Goal: Task Accomplishment & Management: Complete application form

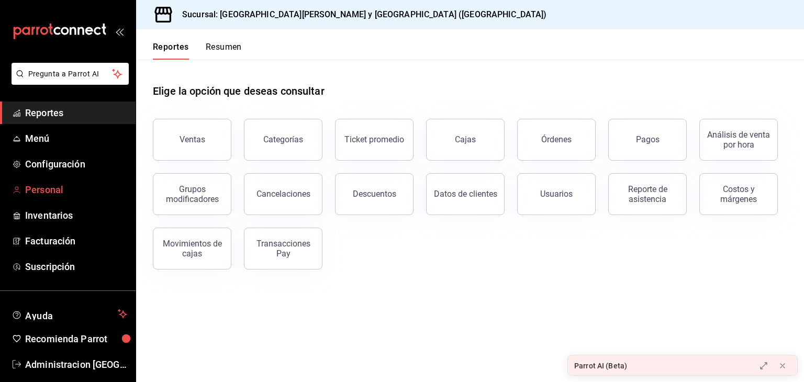
click at [36, 194] on span "Personal" at bounding box center [76, 190] width 102 height 14
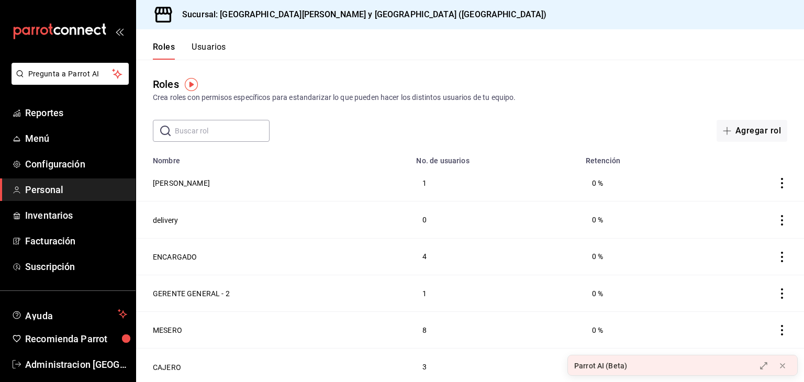
click at [197, 50] on button "Usuarios" at bounding box center [208, 51] width 35 height 18
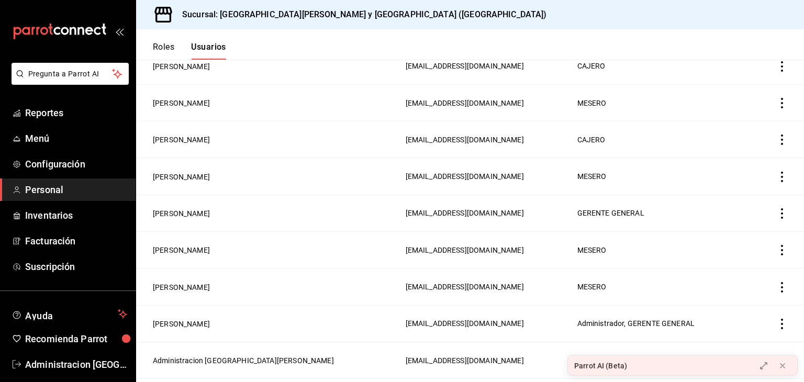
scroll to position [592, 0]
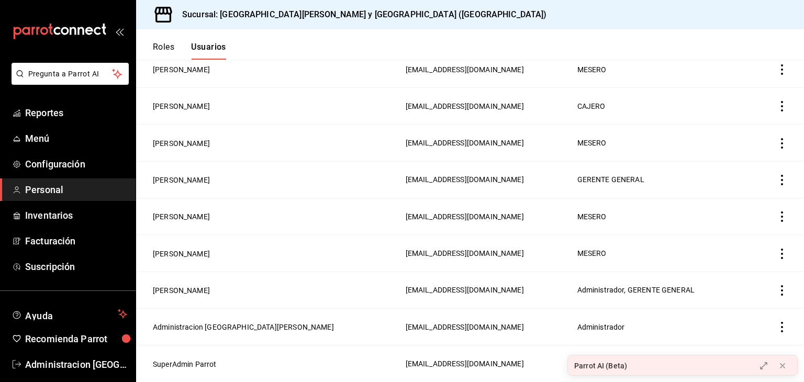
click at [776, 255] on icon "actions" at bounding box center [781, 253] width 10 height 10
click at [180, 258] on div at bounding box center [402, 191] width 804 height 382
click at [180, 258] on button "[PERSON_NAME]" at bounding box center [181, 253] width 57 height 10
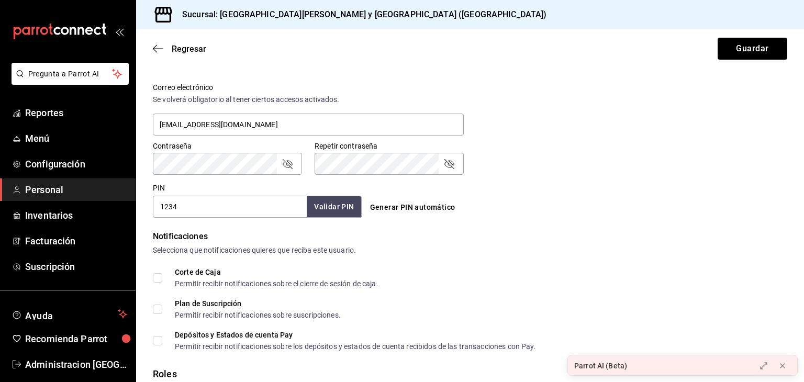
scroll to position [354, 0]
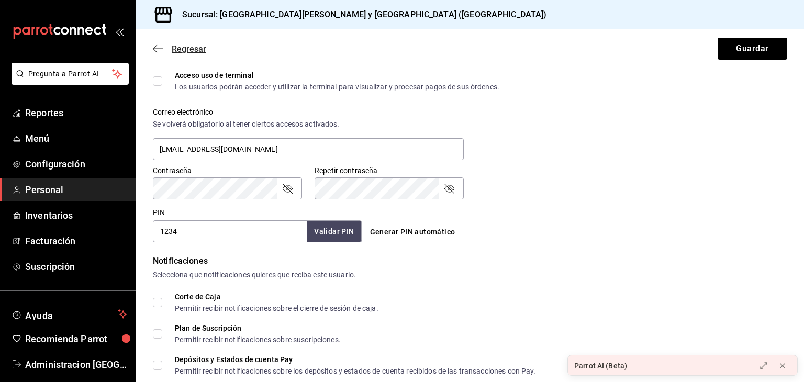
click at [157, 50] on icon "button" at bounding box center [158, 48] width 10 height 9
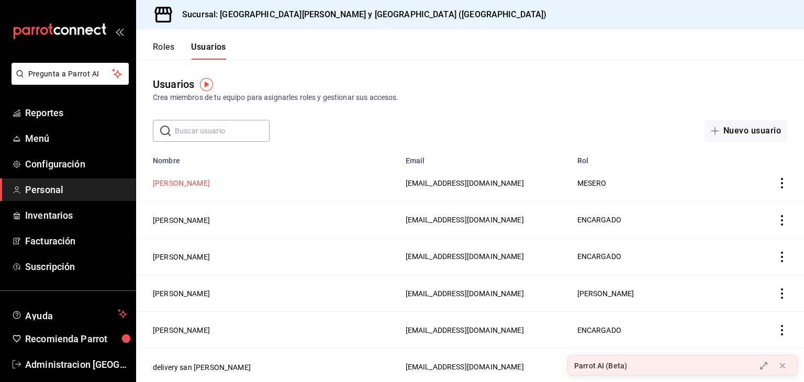
click at [167, 182] on button "[PERSON_NAME]" at bounding box center [181, 183] width 57 height 10
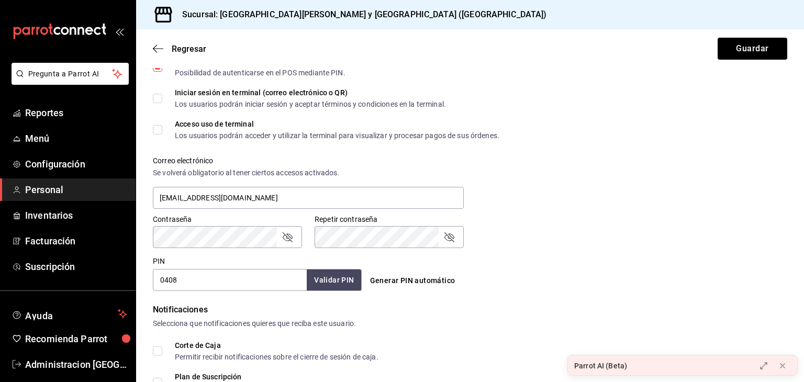
scroll to position [309, 0]
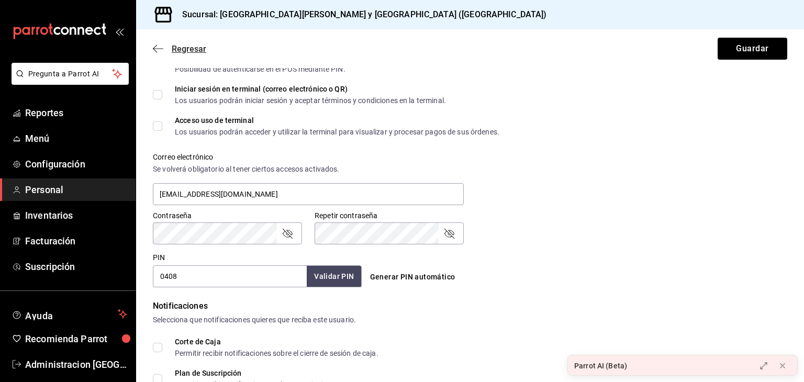
click at [199, 49] on span "Regresar" at bounding box center [189, 49] width 35 height 10
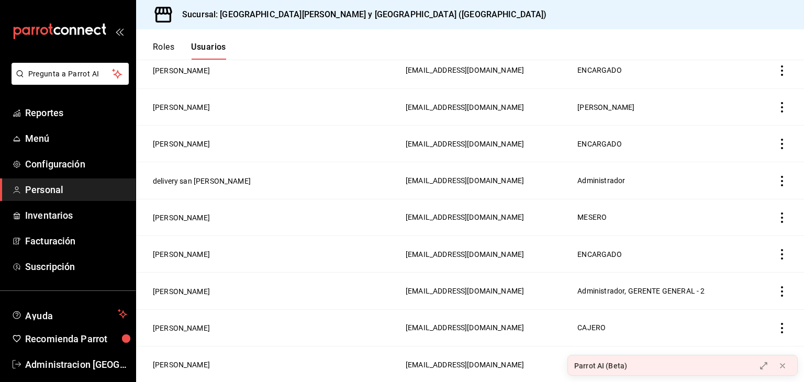
scroll to position [196, 0]
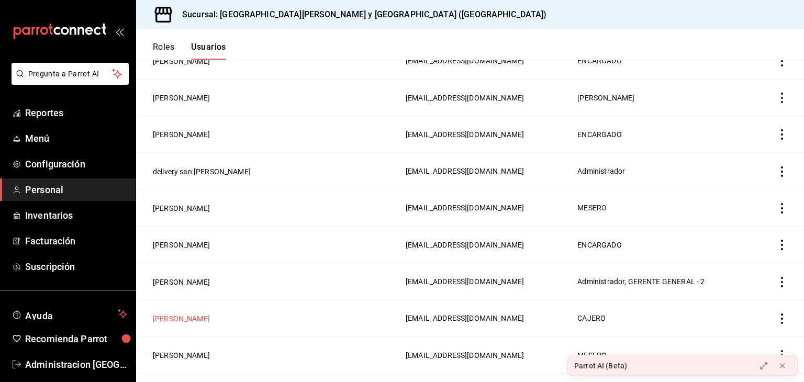
click at [175, 318] on button "[PERSON_NAME]" at bounding box center [181, 318] width 57 height 10
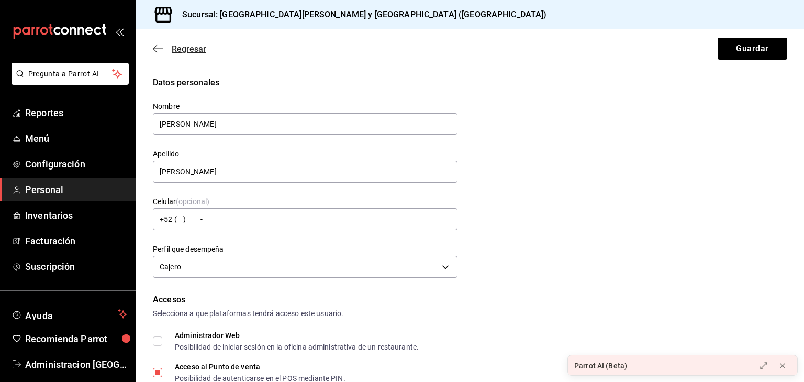
click at [188, 51] on span "Regresar" at bounding box center [189, 49] width 35 height 10
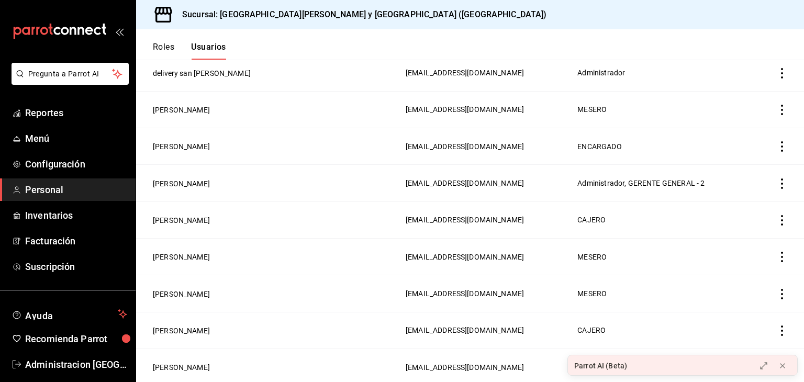
scroll to position [299, 0]
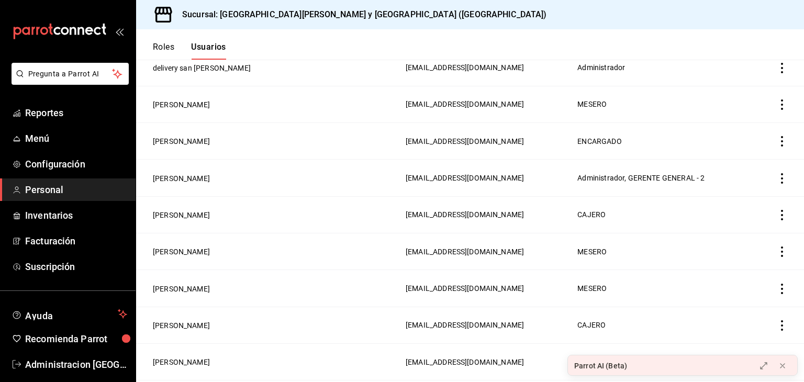
click at [776, 252] on icon "actions" at bounding box center [781, 251] width 10 height 10
click at [741, 269] on span "Eliminar" at bounding box center [735, 267] width 27 height 8
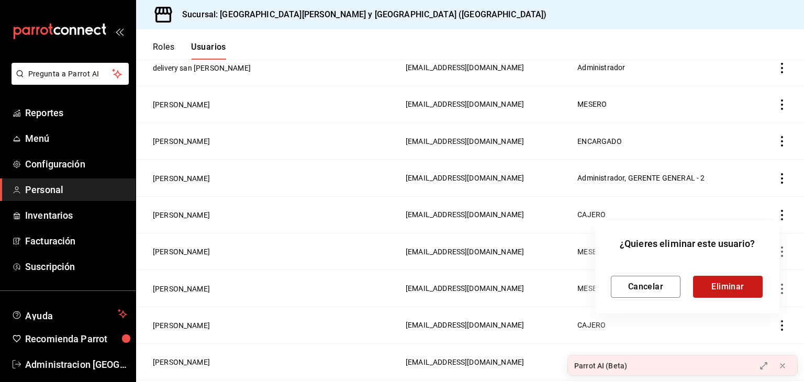
click at [740, 286] on button "Eliminar" at bounding box center [728, 287] width 70 height 22
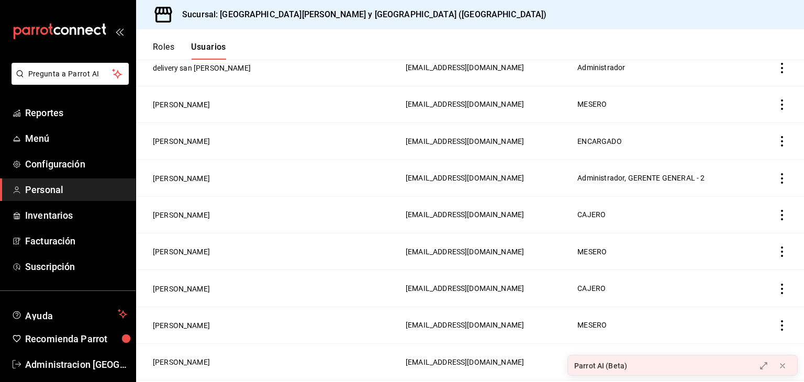
click at [775, 258] on td "employeesTable" at bounding box center [779, 251] width 50 height 37
click at [781, 252] on icon "actions" at bounding box center [782, 251] width 2 height 10
click at [727, 268] on span "Eliminar" at bounding box center [735, 267] width 27 height 8
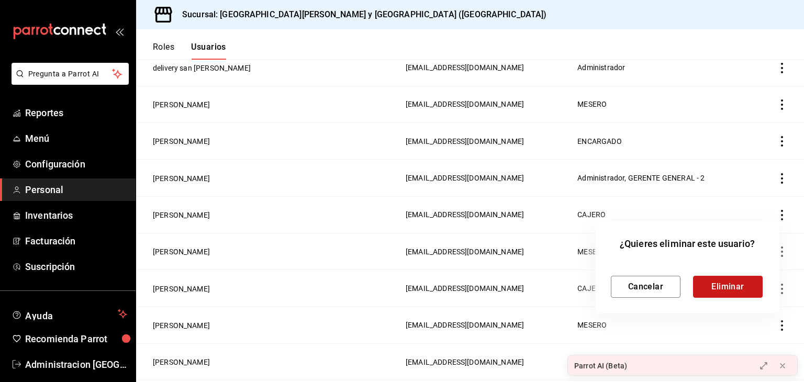
click at [732, 290] on button "Eliminar" at bounding box center [728, 287] width 70 height 22
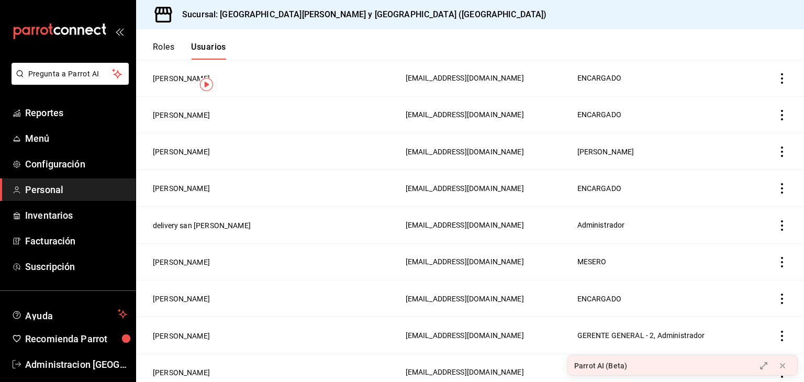
scroll to position [0, 0]
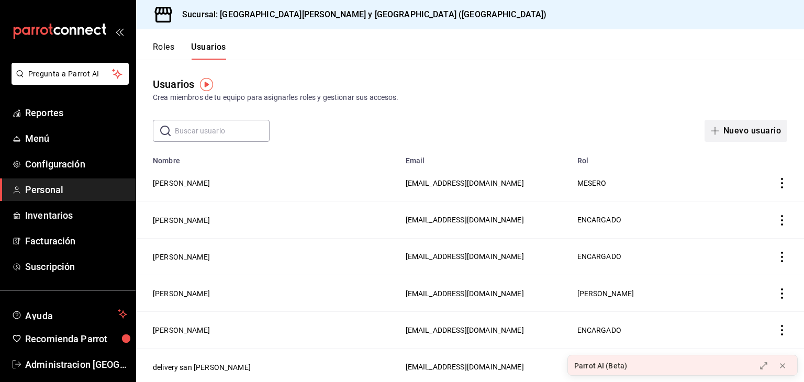
click at [745, 130] on button "Nuevo usuario" at bounding box center [745, 131] width 83 height 22
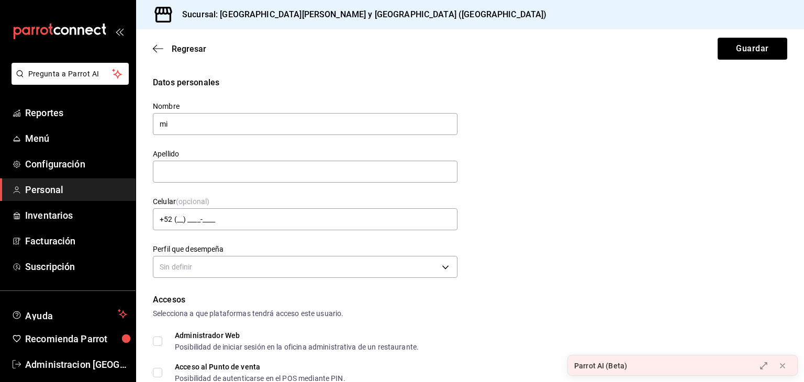
type input "m"
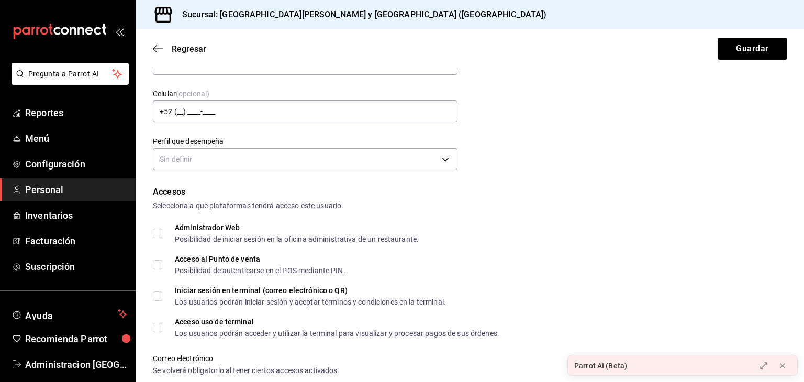
scroll to position [106, 0]
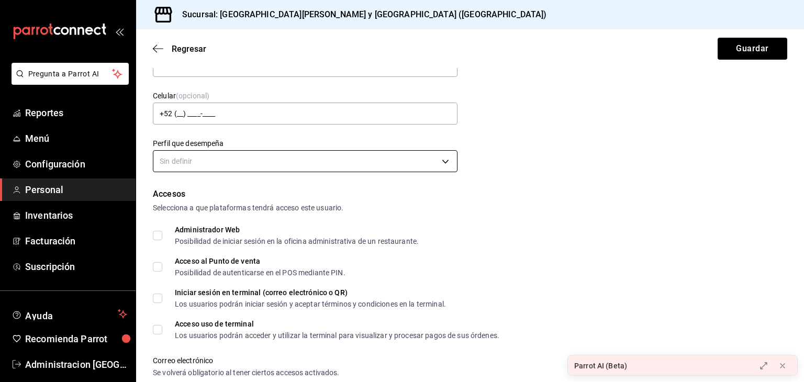
type input "[PERSON_NAME]"
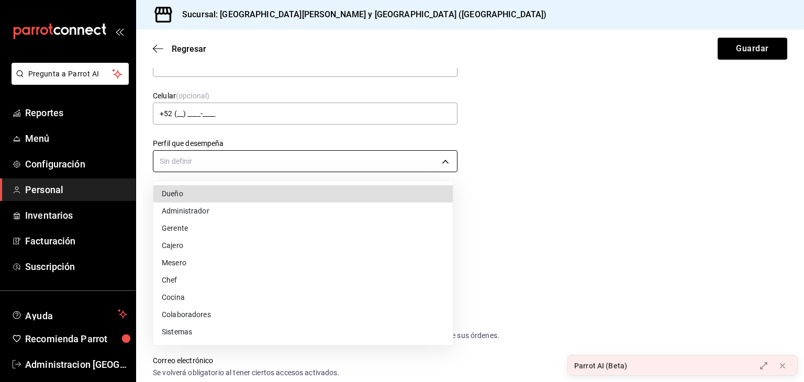
click at [433, 160] on body "Pregunta a Parrot AI Reportes Menú Configuración Personal Inventarios Facturaci…" at bounding box center [402, 191] width 804 height 382
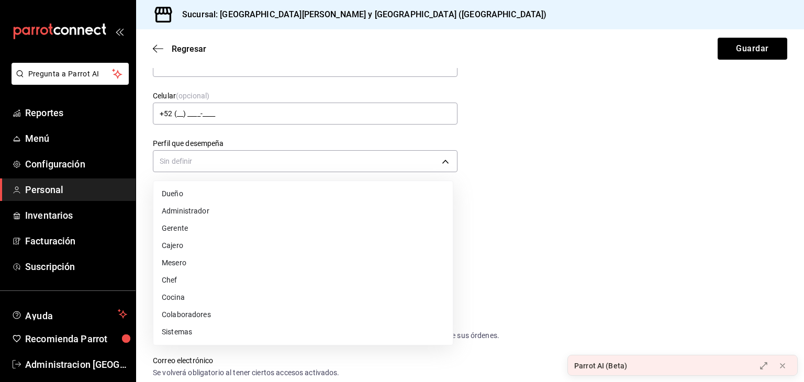
click at [232, 297] on li "Cocina" at bounding box center [302, 297] width 299 height 17
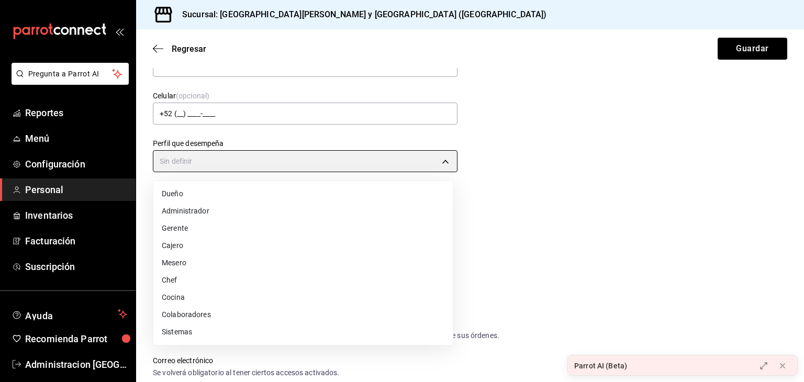
type input "KITCHEN"
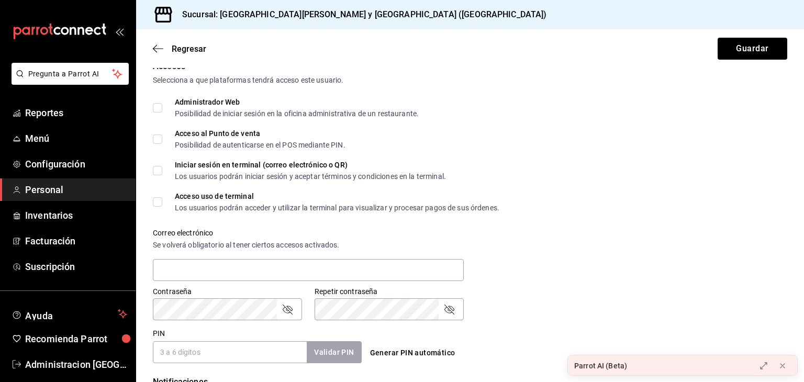
scroll to position [228, 0]
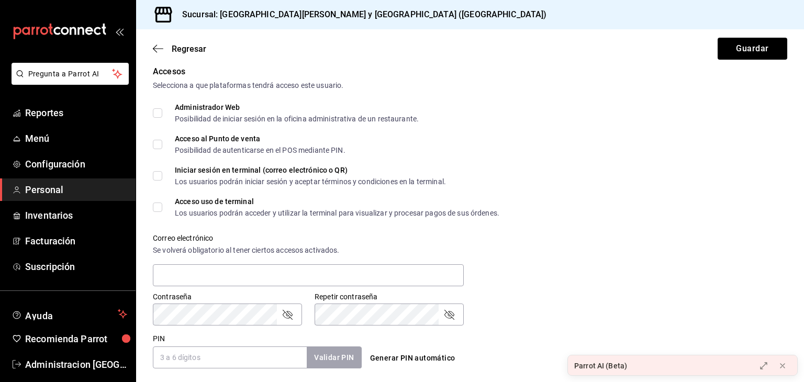
click at [155, 143] on input "Acceso al Punto de venta Posibilidad de autenticarse en el POS mediante PIN." at bounding box center [157, 144] width 9 height 9
checkbox input "true"
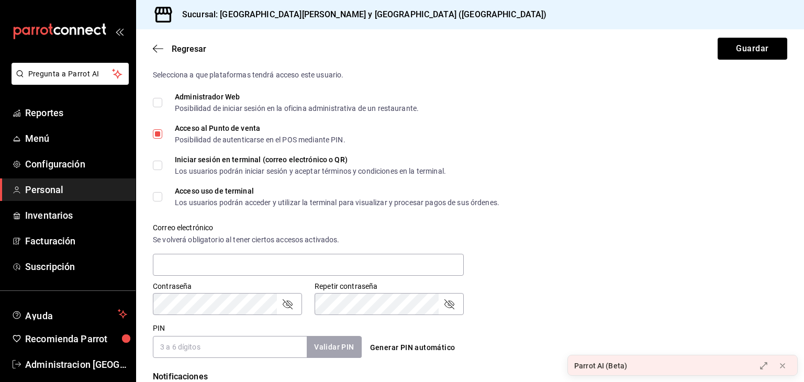
scroll to position [238, 0]
click at [193, 54] on div "Regresar Guardar" at bounding box center [470, 48] width 668 height 39
click at [188, 50] on span "Regresar" at bounding box center [189, 49] width 35 height 10
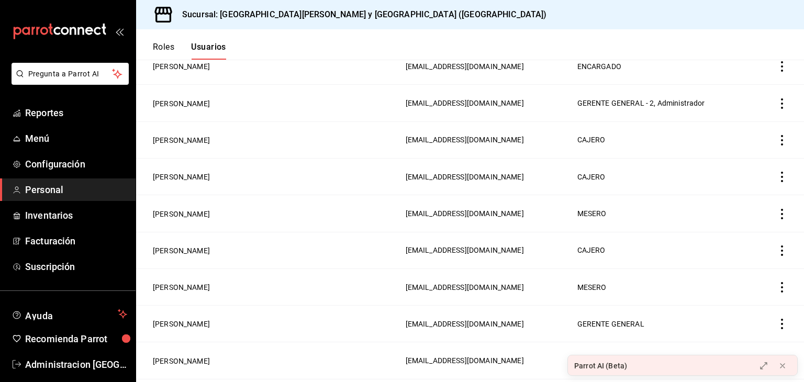
scroll to position [518, 0]
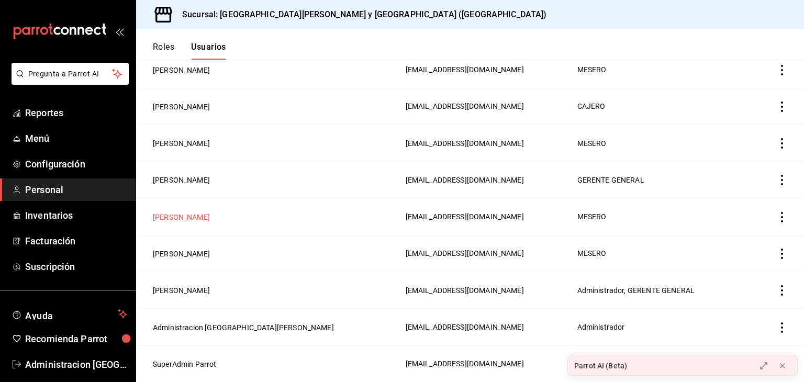
click at [177, 219] on button "[PERSON_NAME]" at bounding box center [181, 217] width 57 height 10
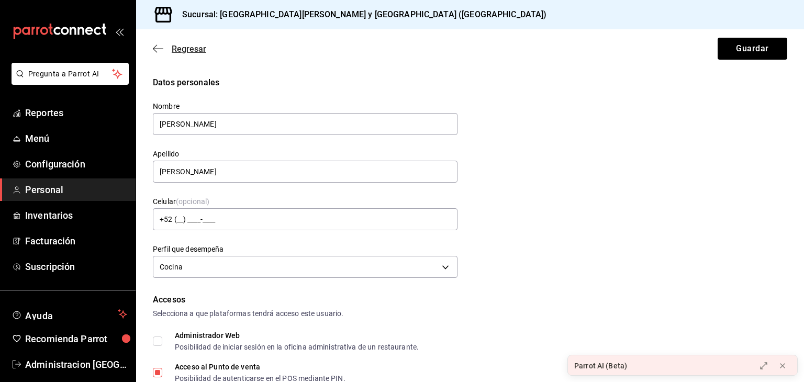
click at [177, 51] on span "Regresar" at bounding box center [189, 49] width 35 height 10
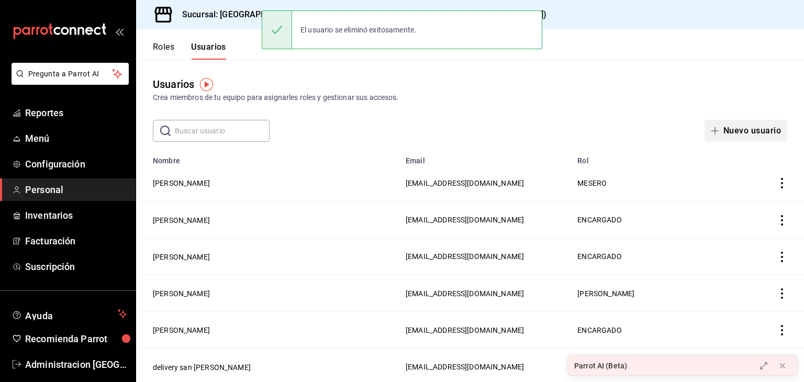
click at [746, 130] on button "Nuevo usuario" at bounding box center [745, 131] width 83 height 22
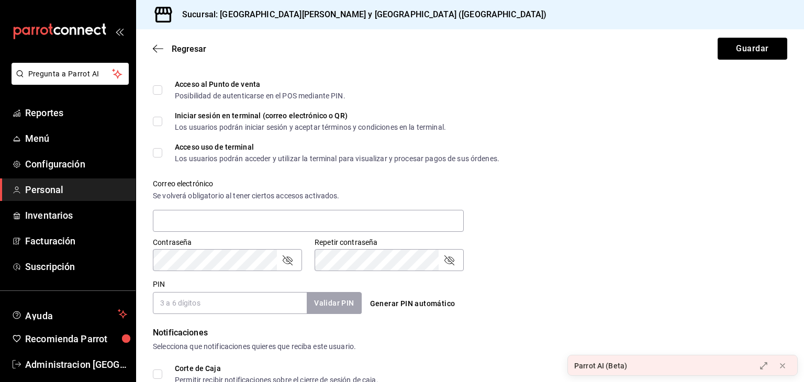
scroll to position [290, 0]
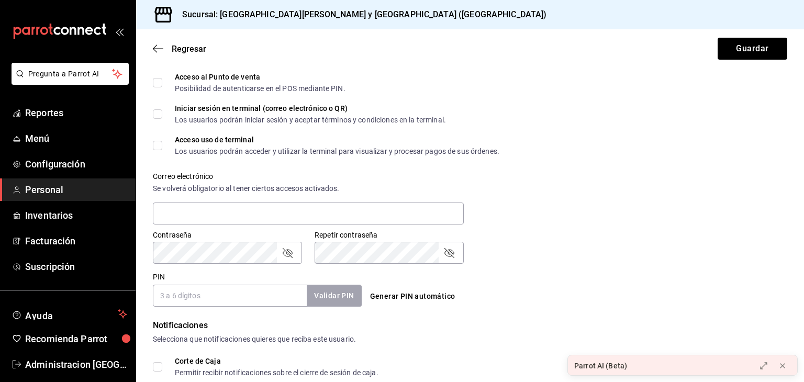
type input "[PERSON_NAME]"
click at [151, 82] on div "Datos personales Nombre [PERSON_NAME] Celular (opcional) +52 (__) ____-____ Per…" at bounding box center [470, 158] width 668 height 743
click at [158, 83] on input "Acceso al Punto de venta Posibilidad de autenticarse en el POS mediante PIN." at bounding box center [157, 82] width 9 height 9
checkbox input "true"
click at [402, 297] on button "Generar PIN automático" at bounding box center [413, 296] width 94 height 19
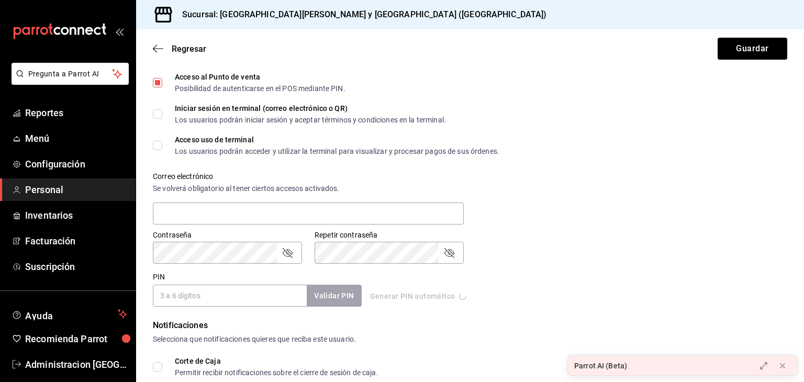
type input "7220"
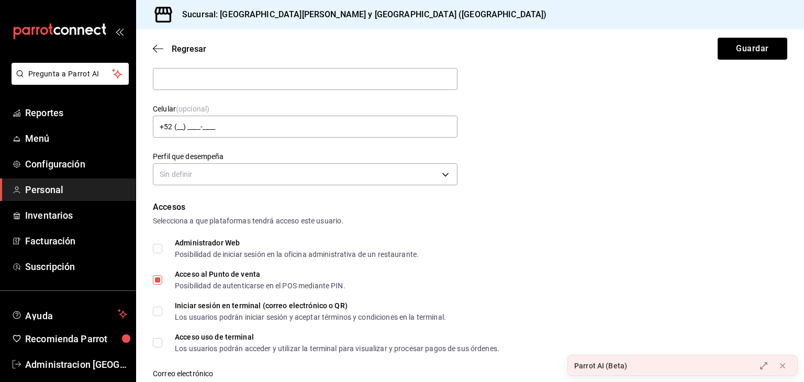
scroll to position [84, 0]
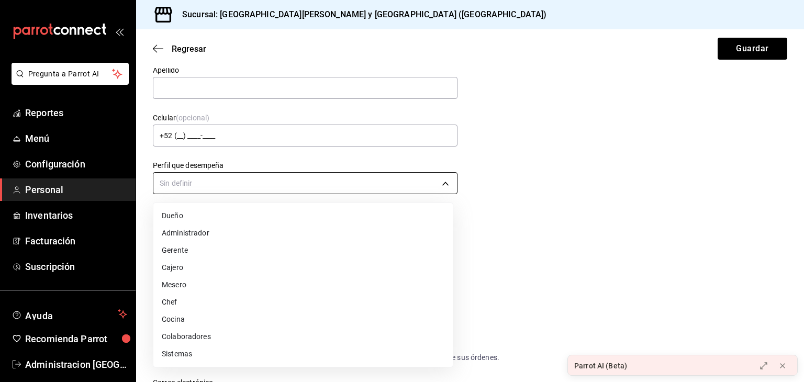
click at [428, 185] on body "Pregunta a Parrot AI Reportes Menú Configuración Personal Inventarios Facturaci…" at bounding box center [402, 191] width 804 height 382
click at [185, 317] on li "Cocina" at bounding box center [302, 319] width 299 height 17
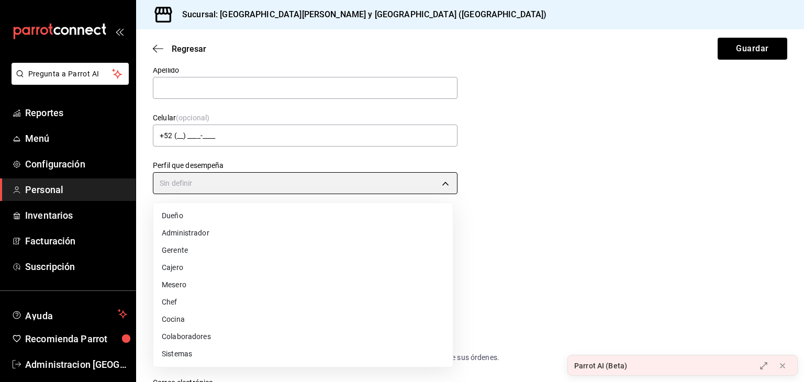
type input "KITCHEN"
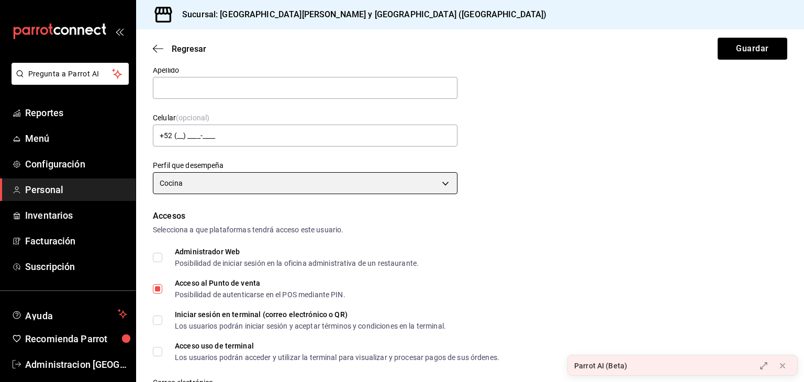
scroll to position [0, 0]
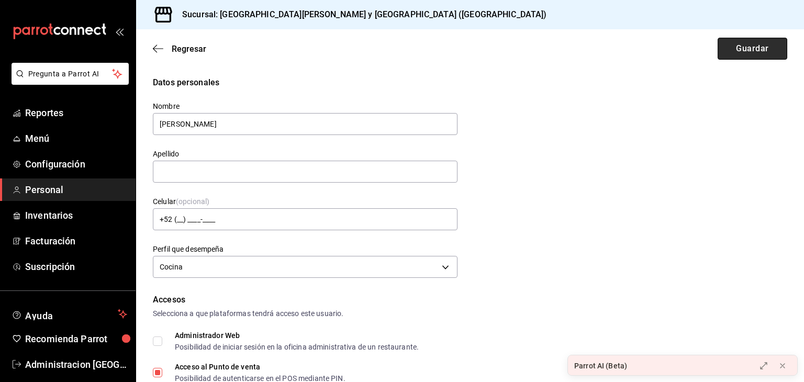
click at [742, 49] on button "Guardar" at bounding box center [752, 49] width 70 height 22
type input "[PERSON_NAME]"
click at [741, 50] on button "Guardar" at bounding box center [752, 49] width 70 height 22
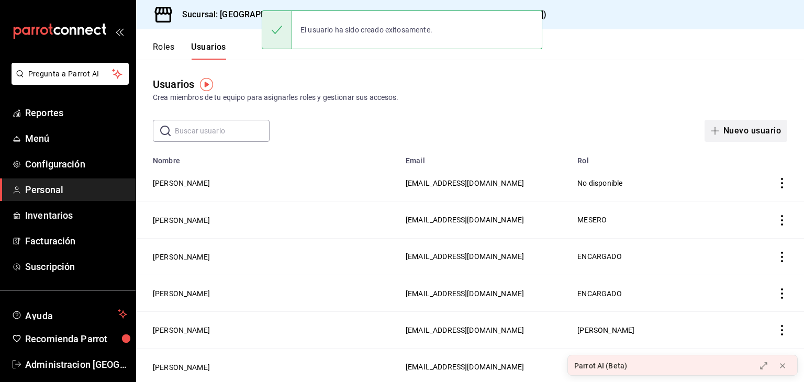
click at [734, 132] on button "Nuevo usuario" at bounding box center [745, 131] width 83 height 22
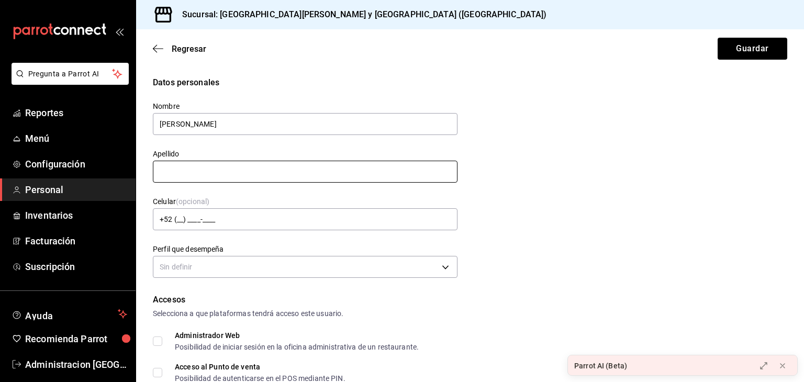
type input "[PERSON_NAME]"
click at [302, 173] on input "text" at bounding box center [305, 172] width 304 height 22
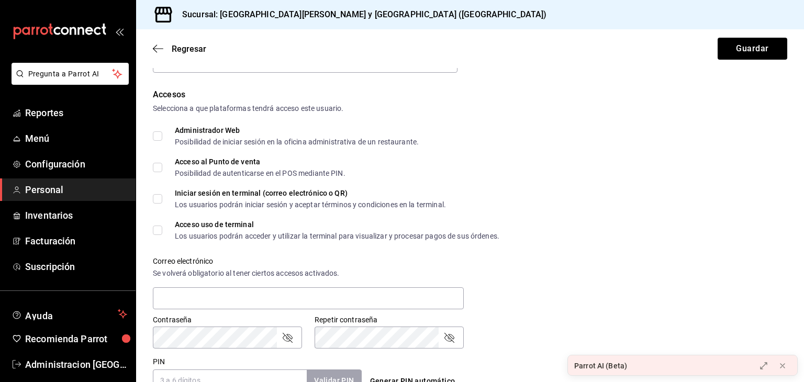
scroll to position [207, 0]
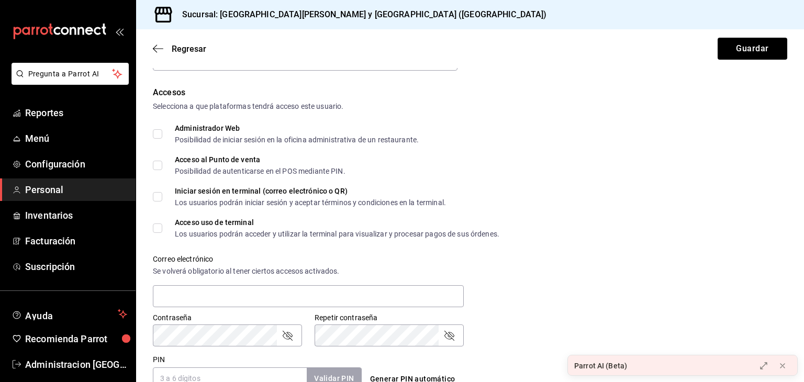
type input "[PERSON_NAME]"
click at [156, 166] on input "Acceso al Punto de venta Posibilidad de autenticarse en el POS mediante PIN." at bounding box center [157, 165] width 9 height 9
checkbox input "true"
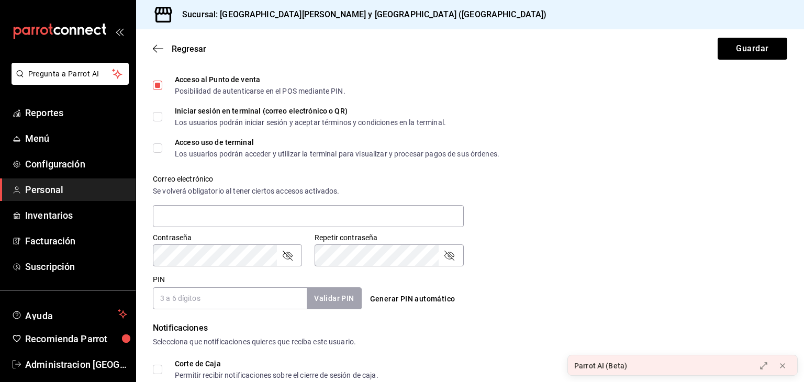
scroll to position [289, 0]
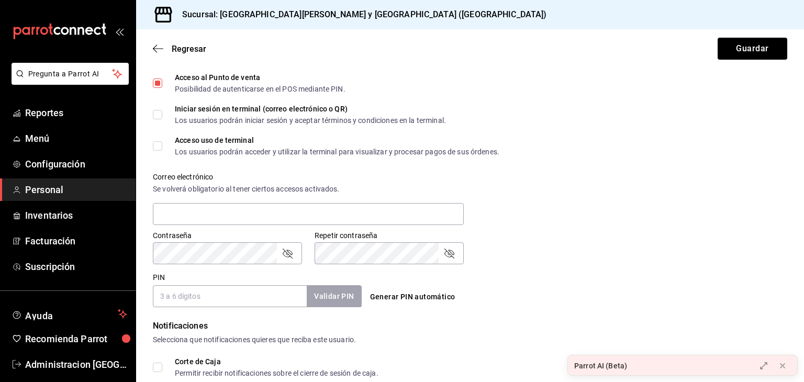
click at [433, 298] on button "Generar PIN automático" at bounding box center [413, 296] width 94 height 19
type input "6581"
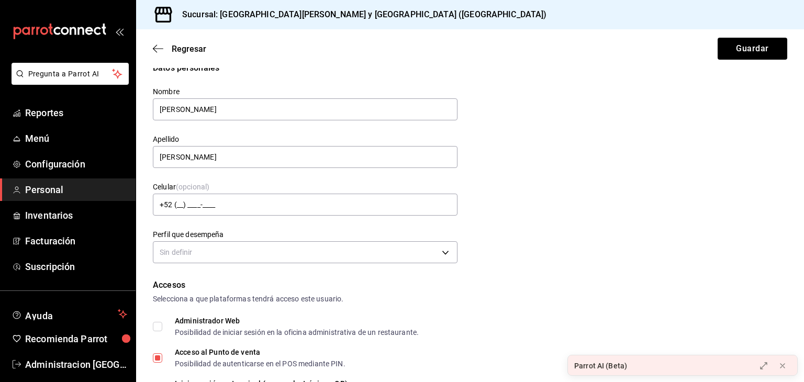
scroll to position [0, 0]
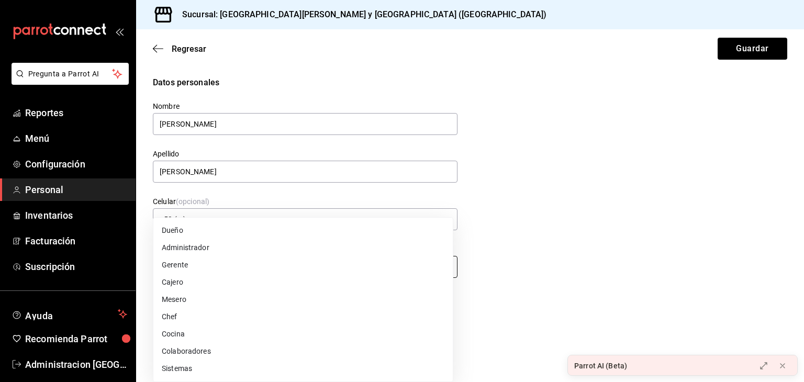
click at [438, 270] on body "Pregunta a Parrot AI Reportes Menú Configuración Personal Inventarios Facturaci…" at bounding box center [402, 191] width 804 height 382
click at [248, 356] on li "Colaboradores" at bounding box center [302, 351] width 299 height 17
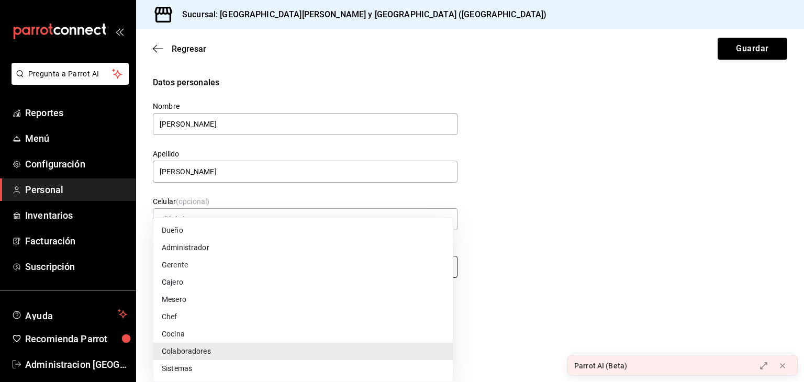
click at [435, 265] on body "Pregunta a Parrot AI Reportes Menú Configuración Personal Inventarios Facturaci…" at bounding box center [402, 191] width 804 height 382
click at [325, 334] on li "Cocina" at bounding box center [302, 333] width 299 height 17
type input "KITCHEN"
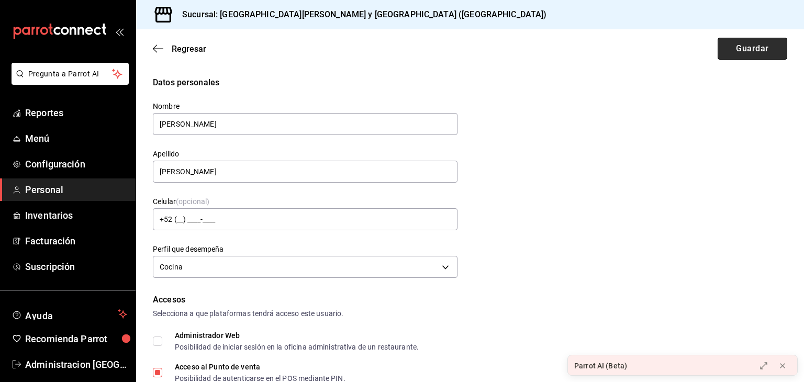
click at [747, 47] on button "Guardar" at bounding box center [752, 49] width 70 height 22
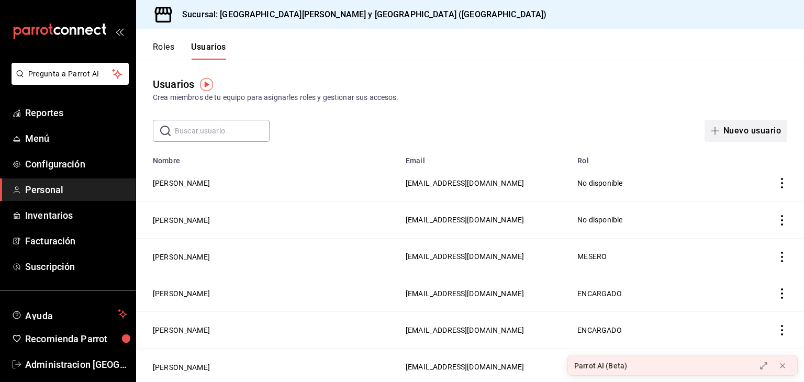
click at [741, 133] on button "Nuevo usuario" at bounding box center [745, 131] width 83 height 22
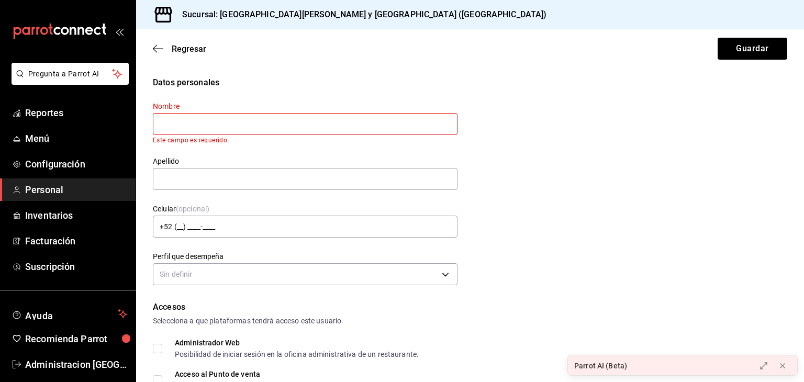
click at [261, 125] on input "text" at bounding box center [305, 124] width 304 height 22
type input "[PERSON_NAME]"
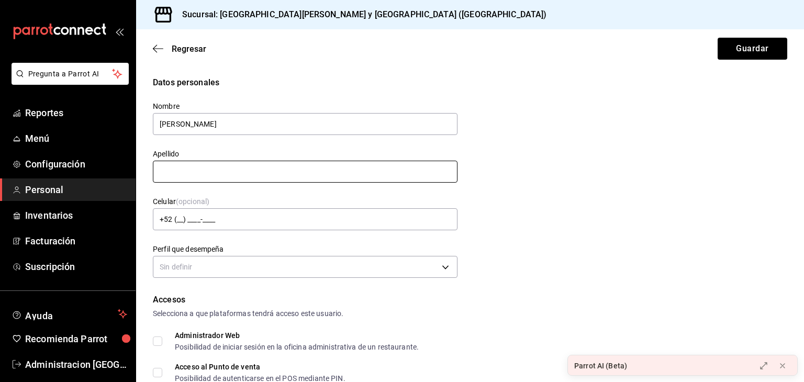
click at [255, 177] on input "text" at bounding box center [305, 172] width 304 height 22
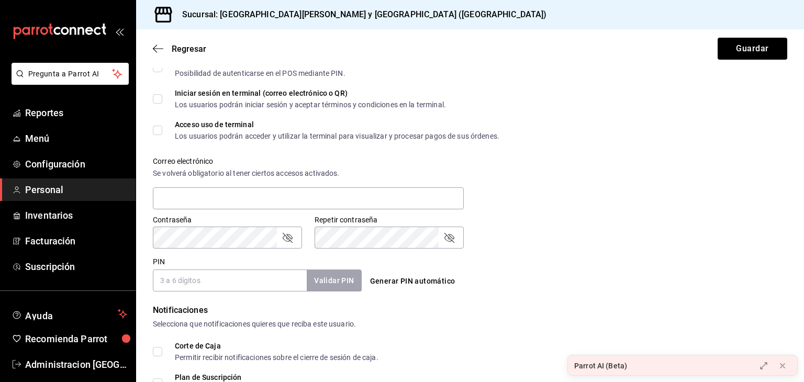
scroll to position [298, 0]
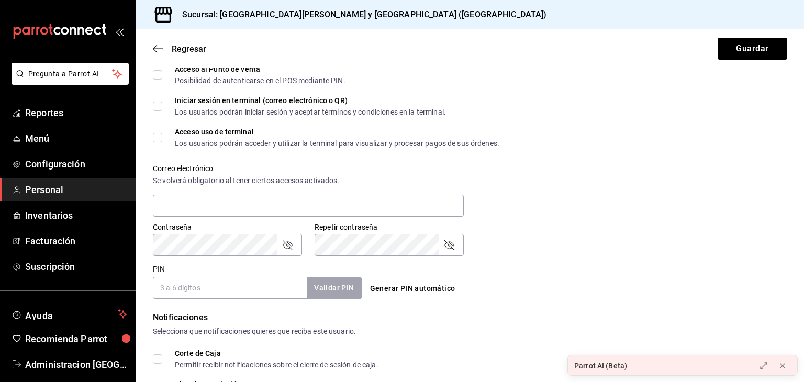
type input "[PERSON_NAME]"
click at [159, 76] on input "Acceso al Punto de venta Posibilidad de autenticarse en el POS mediante PIN." at bounding box center [157, 74] width 9 height 9
checkbox input "true"
click at [412, 295] on button "Generar PIN automático" at bounding box center [413, 288] width 94 height 19
type input "0746"
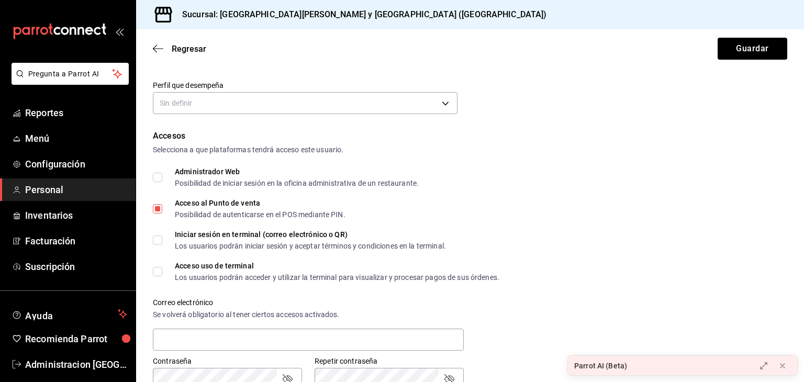
scroll to position [163, 0]
click at [445, 109] on body "Pregunta a Parrot AI Reportes Menú Configuración Personal Inventarios Facturaci…" at bounding box center [402, 191] width 804 height 382
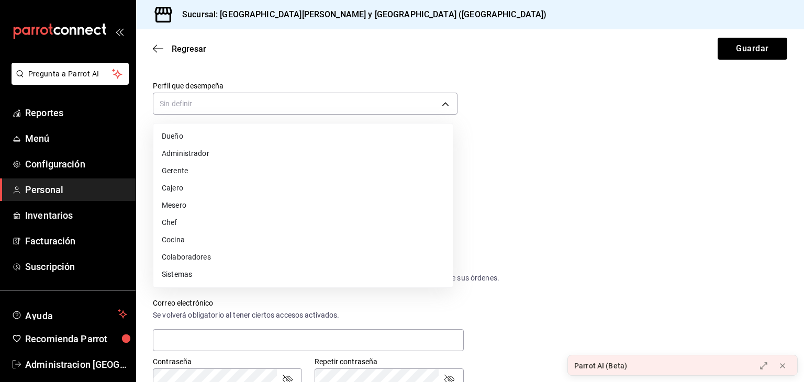
click at [259, 207] on li "Mesero" at bounding box center [302, 205] width 299 height 17
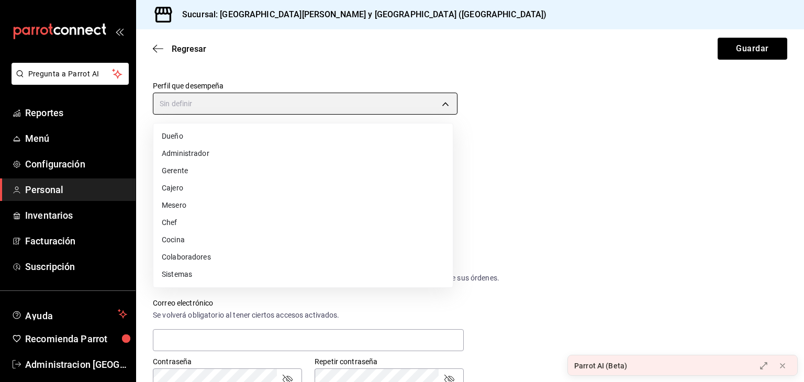
type input "WAITER"
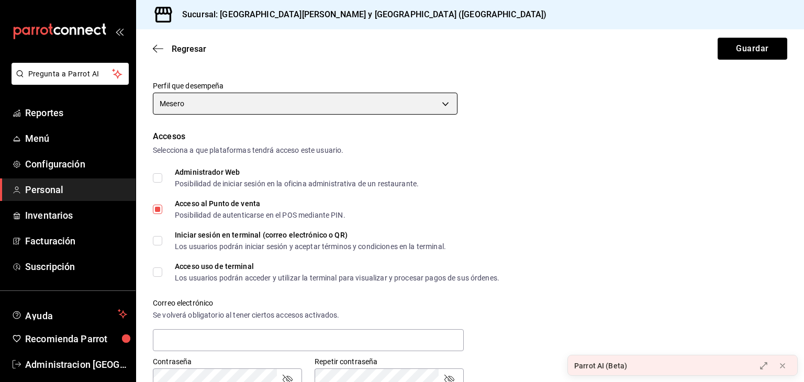
scroll to position [0, 0]
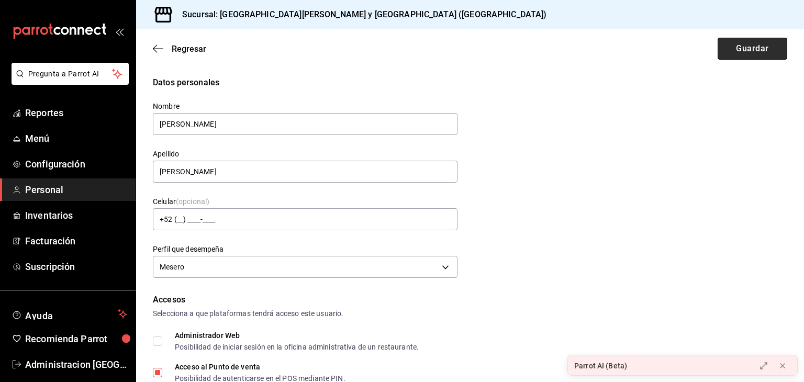
click at [740, 51] on button "Guardar" at bounding box center [752, 49] width 70 height 22
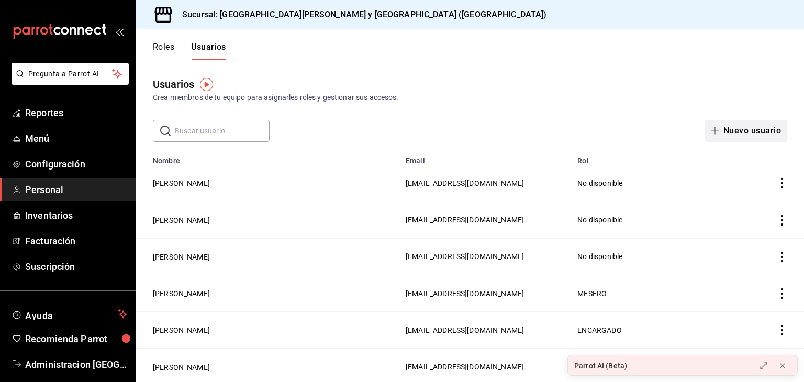
click at [742, 134] on button "Nuevo usuario" at bounding box center [745, 131] width 83 height 22
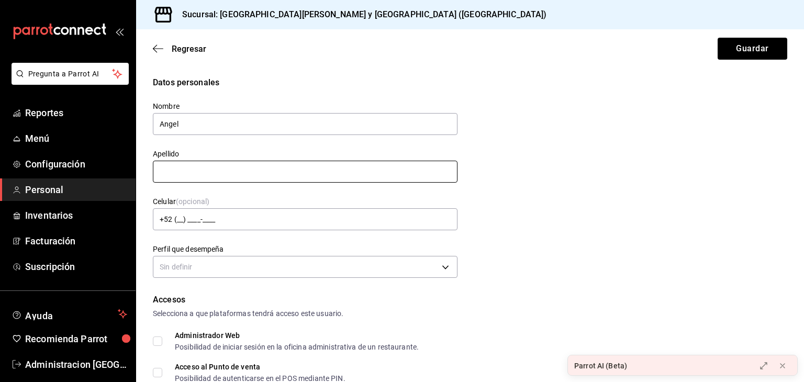
type input "Angel"
click at [423, 170] on input "text" at bounding box center [305, 172] width 304 height 22
type input "[PERSON_NAME]"
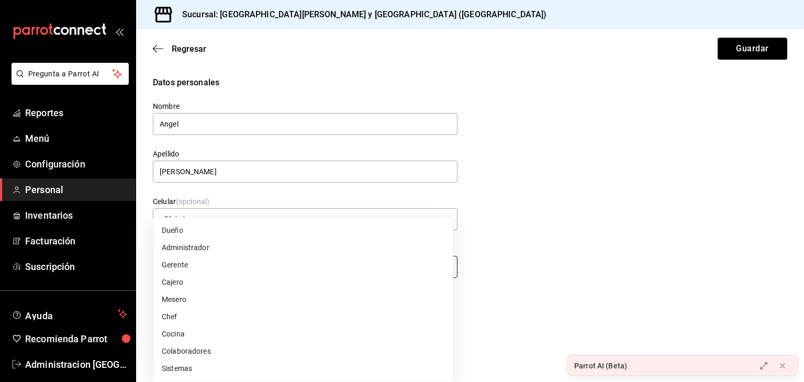
click at [433, 270] on body "Pregunta a Parrot AI Reportes Menú Configuración Personal Inventarios Facturaci…" at bounding box center [402, 191] width 804 height 382
click at [276, 335] on li "Cocina" at bounding box center [302, 333] width 299 height 17
type input "KITCHEN"
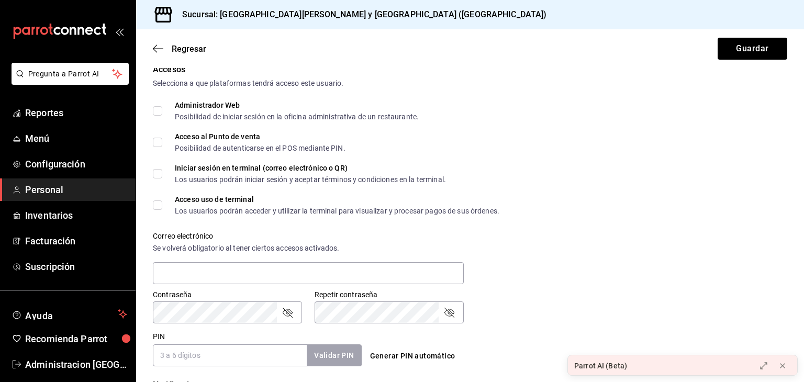
scroll to position [264, 0]
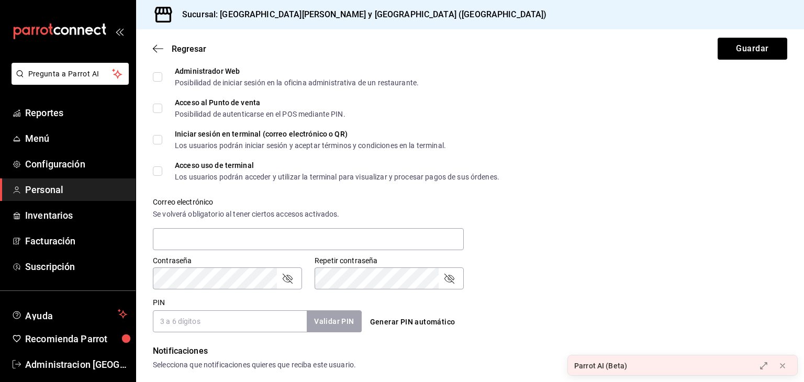
click at [157, 105] on input "Acceso al Punto de venta Posibilidad de autenticarse en el POS mediante PIN." at bounding box center [157, 108] width 9 height 9
checkbox input "true"
click at [415, 321] on button "Generar PIN automático" at bounding box center [413, 321] width 94 height 19
type input "0889"
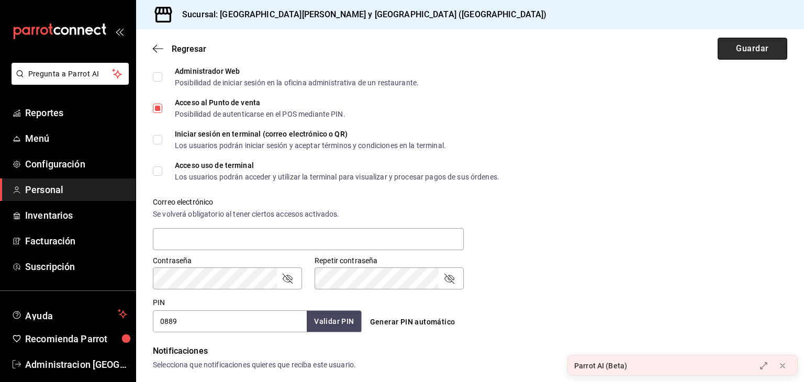
click at [754, 48] on button "Guardar" at bounding box center [752, 49] width 70 height 22
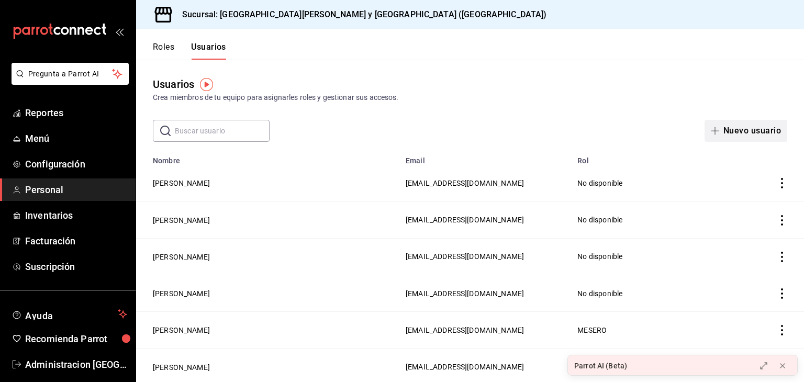
click at [711, 132] on span "button" at bounding box center [716, 131] width 13 height 8
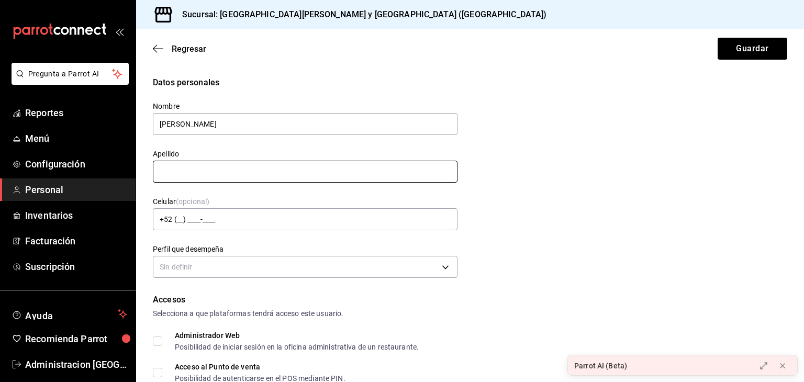
type input "[PERSON_NAME]"
click at [256, 173] on input "text" at bounding box center [305, 172] width 304 height 22
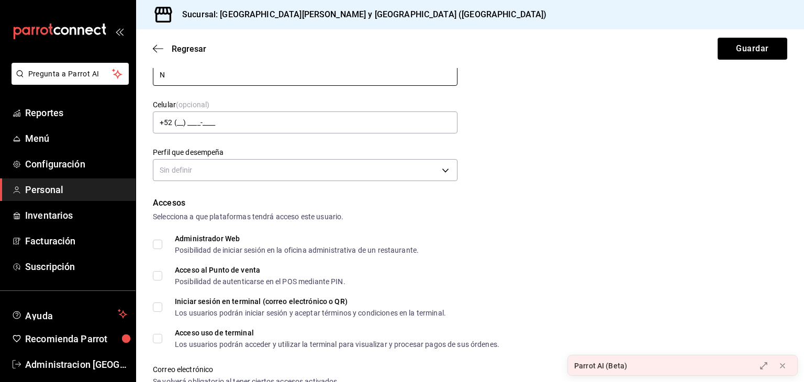
scroll to position [102, 0]
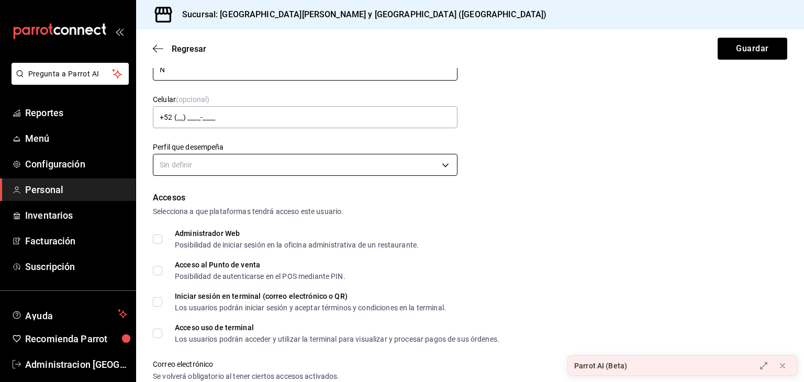
type input "N"
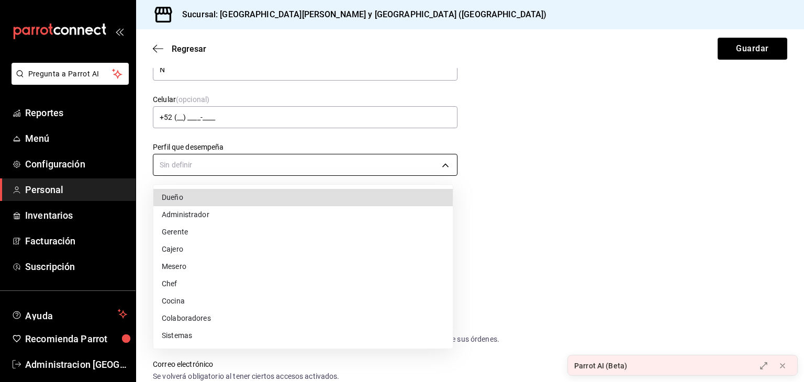
click at [440, 166] on body "Pregunta a Parrot AI Reportes Menú Configuración Personal Inventarios Facturaci…" at bounding box center [402, 191] width 804 height 382
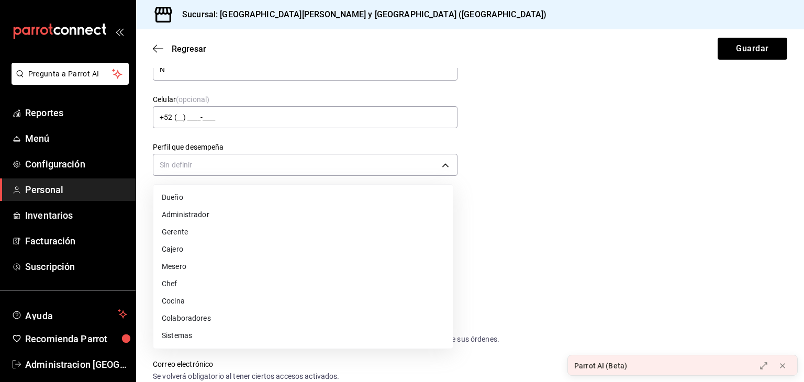
click at [203, 300] on li "Cocina" at bounding box center [302, 300] width 299 height 17
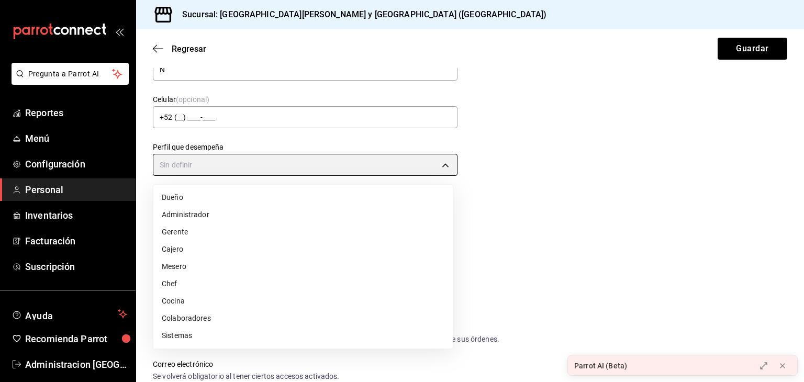
type input "KITCHEN"
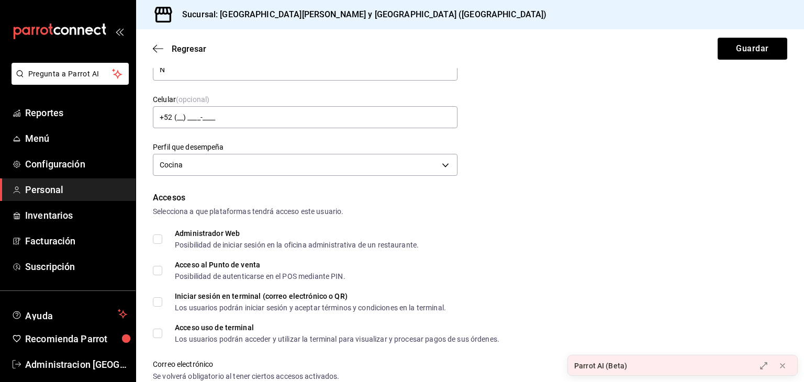
click at [163, 270] on span "Acceso al Punto de venta Posibilidad de autenticarse en el POS mediante PIN." at bounding box center [253, 270] width 183 height 19
click at [162, 270] on input "Acceso al Punto de venta Posibilidad de autenticarse en el POS mediante PIN." at bounding box center [157, 270] width 9 height 9
checkbox input "true"
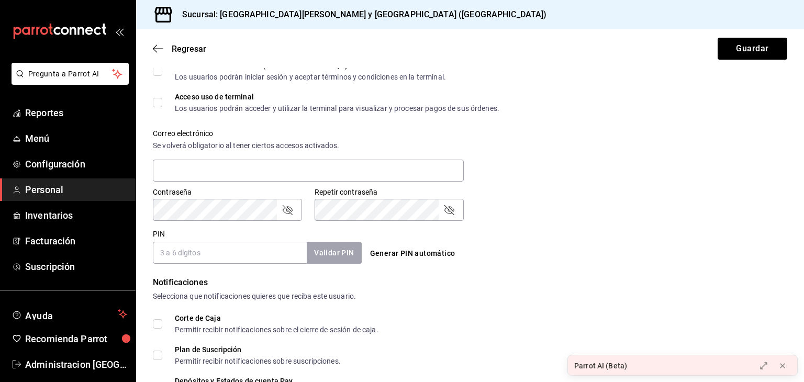
scroll to position [341, 0]
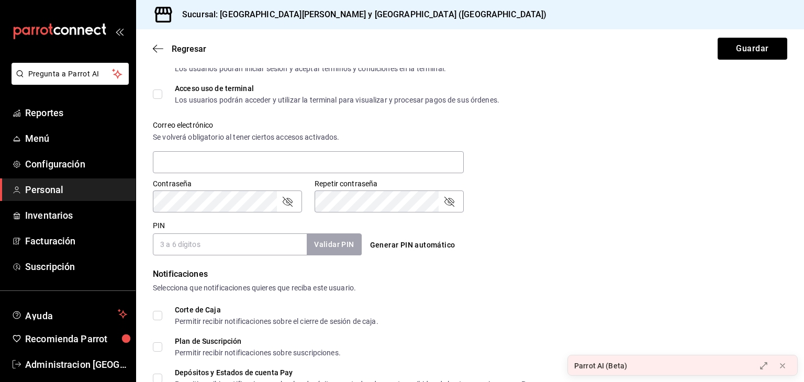
click at [403, 244] on button "Generar PIN automático" at bounding box center [413, 244] width 94 height 19
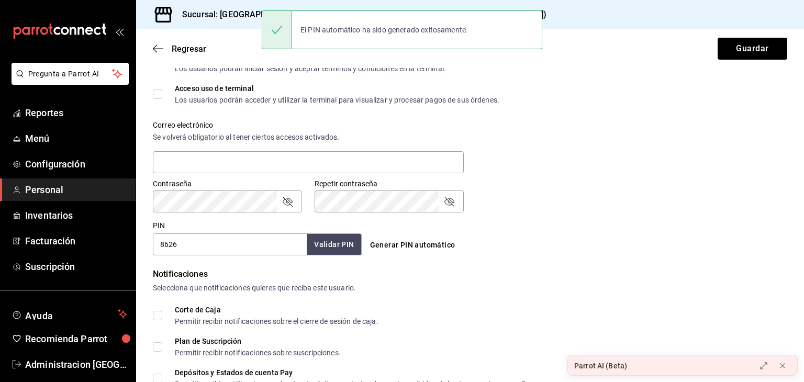
click at [403, 244] on button "Generar PIN automático" at bounding box center [413, 244] width 94 height 19
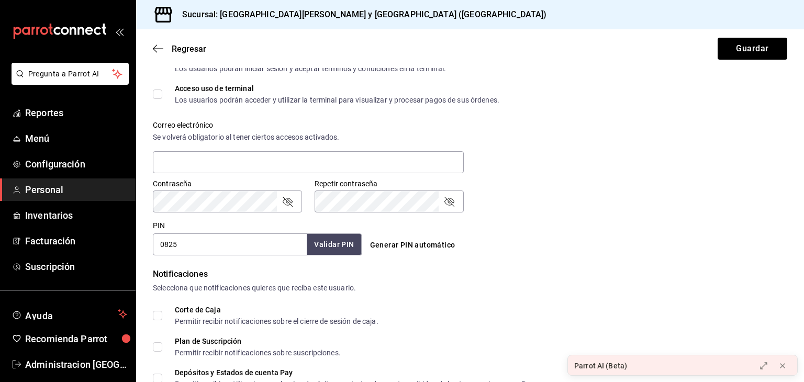
click at [403, 244] on button "Generar PIN automático" at bounding box center [413, 244] width 94 height 19
type input "0707"
click at [756, 49] on button "Guardar" at bounding box center [752, 49] width 70 height 22
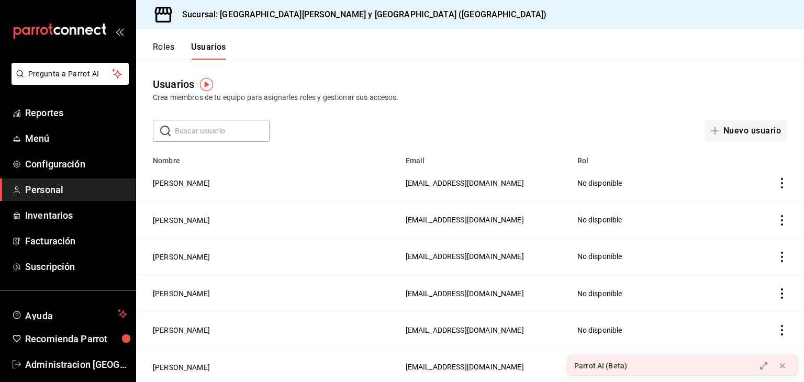
click at [37, 185] on span "Personal" at bounding box center [76, 190] width 102 height 14
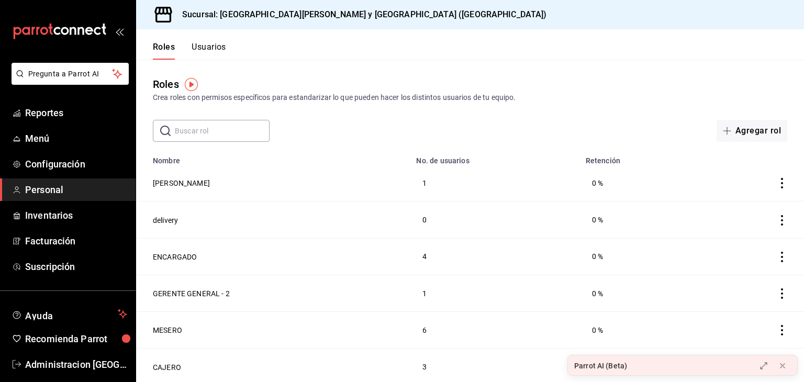
click at [207, 48] on button "Usuarios" at bounding box center [208, 51] width 35 height 18
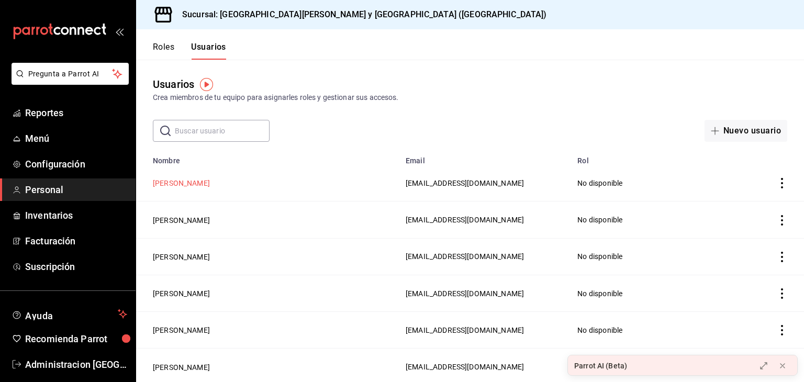
click at [174, 186] on button "[PERSON_NAME]" at bounding box center [181, 183] width 57 height 10
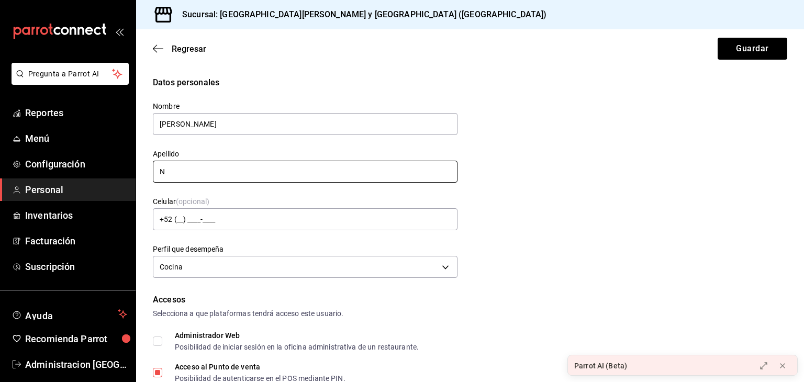
click at [183, 170] on input "N" at bounding box center [305, 172] width 304 height 22
type input "[PERSON_NAME]"
click at [734, 50] on button "Guardar" at bounding box center [752, 49] width 70 height 22
